Goal: Transaction & Acquisition: Subscribe to service/newsletter

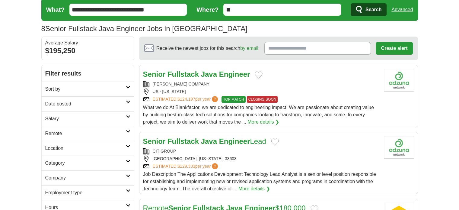
scroll to position [51, 0]
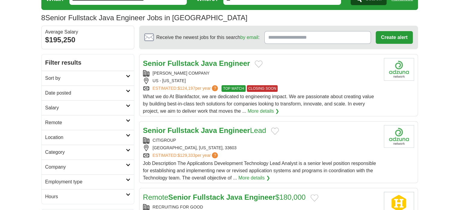
click at [209, 60] on strong "Java" at bounding box center [209, 63] width 16 height 8
click at [395, 100] on article "Senior Fullstack Java Engineer [PERSON_NAME] COMPANY US - [US_STATE] ESTIMATED:…" at bounding box center [278, 85] width 279 height 62
click at [383, 74] on article "Senior Fullstack Java Engineer [PERSON_NAME] COMPANY US - [US_STATE] ESTIMATED:…" at bounding box center [278, 85] width 279 height 62
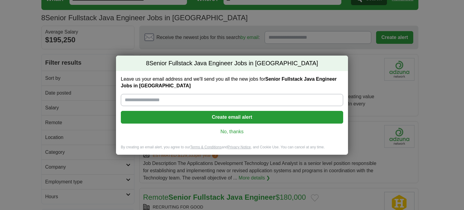
click at [220, 97] on input "Leave us your email address and we'll send you all the new jobs for Senior Full…" at bounding box center [232, 100] width 222 height 12
type input "**********"
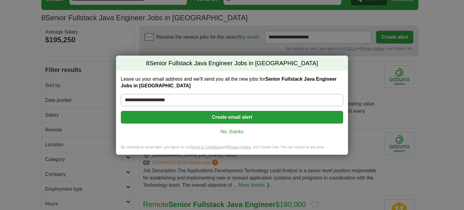
click at [207, 119] on button "Create email alert" at bounding box center [232, 117] width 222 height 13
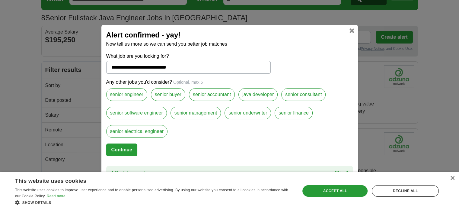
click at [129, 111] on label "senior software engineer" at bounding box center [136, 113] width 61 height 13
click at [130, 100] on label "senior engineer" at bounding box center [126, 94] width 41 height 13
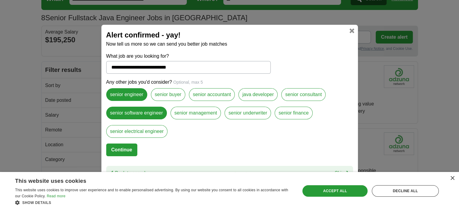
click at [131, 146] on button "Continue" at bounding box center [121, 149] width 31 height 13
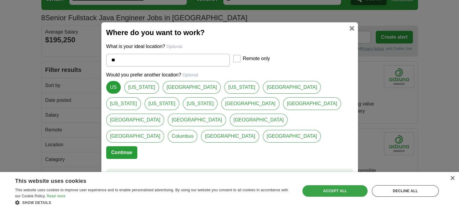
click at [308, 189] on div "Accept all" at bounding box center [335, 190] width 65 height 11
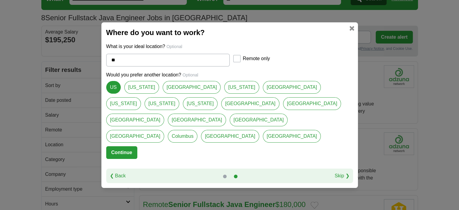
click at [131, 147] on button "Continue" at bounding box center [121, 152] width 31 height 13
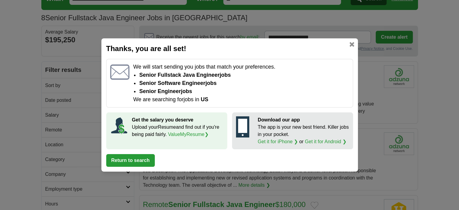
click at [139, 160] on button "Return to search" at bounding box center [130, 160] width 49 height 13
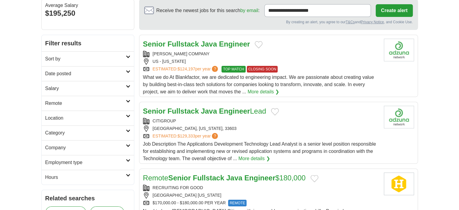
scroll to position [77, 0]
click at [189, 109] on strong "Fullstack" at bounding box center [183, 111] width 31 height 8
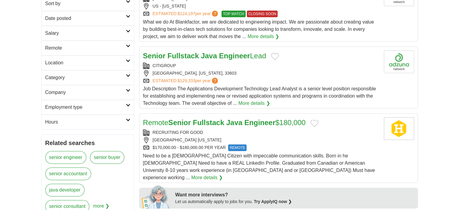
scroll to position [133, 0]
click at [191, 119] on strong "Senior" at bounding box center [180, 122] width 23 height 8
